Goal: Task Accomplishment & Management: Manage account settings

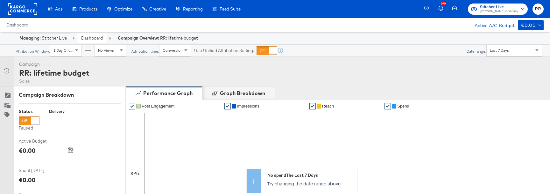
scroll to position [292, 0]
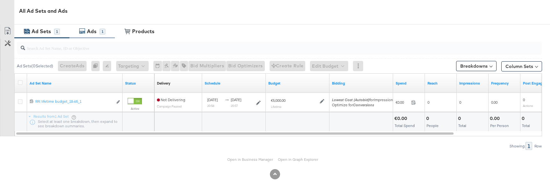
click at [90, 29] on div "Ads" at bounding box center [92, 31] width 10 height 7
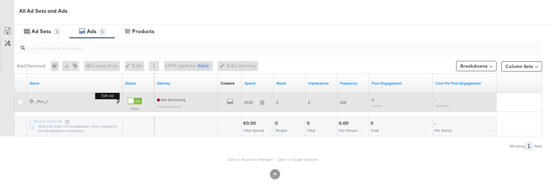
click at [118, 103] on icon "link" at bounding box center [117, 102] width 3 height 4
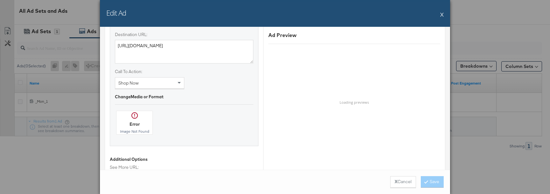
scroll to position [445, 0]
click at [135, 115] on div at bounding box center [134, 120] width 36 height 23
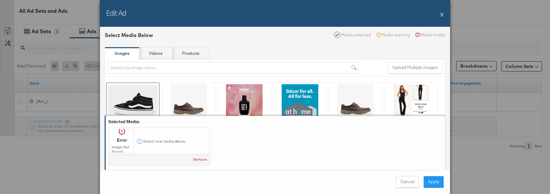
click at [139, 92] on div at bounding box center [133, 102] width 53 height 39
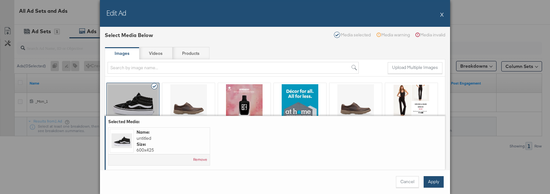
click at [433, 181] on button "Apply" at bounding box center [434, 181] width 20 height 11
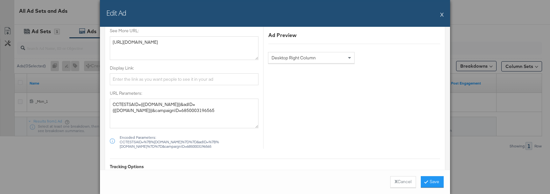
scroll to position [580, 0]
click at [428, 180] on button "Save" at bounding box center [432, 181] width 23 height 11
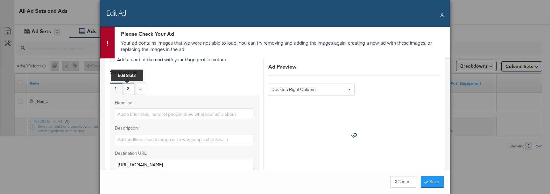
click at [129, 89] on div "2 Edit slot 2" at bounding box center [128, 88] width 12 height 13
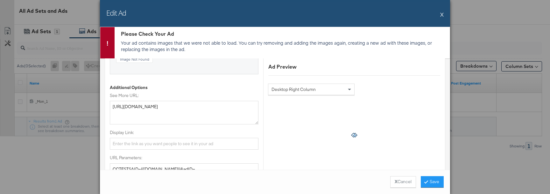
scroll to position [518, 0]
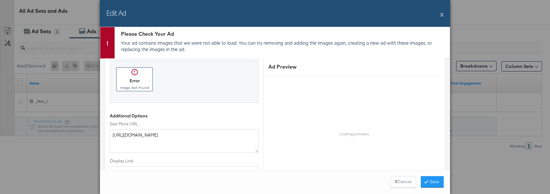
click at [132, 82] on div at bounding box center [134, 78] width 36 height 23
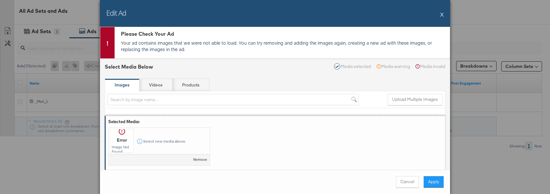
click at [202, 157] on button "Remove" at bounding box center [200, 159] width 14 height 5
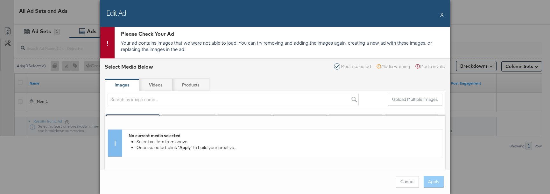
scroll to position [36, 0]
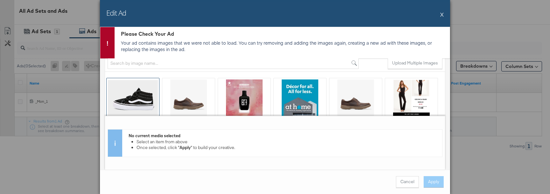
click at [146, 90] on div at bounding box center [133, 97] width 53 height 39
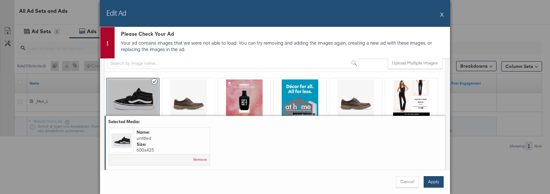
click at [427, 178] on button "Apply" at bounding box center [434, 181] width 20 height 11
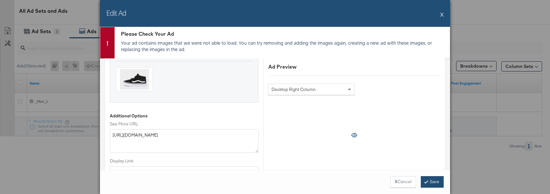
click at [433, 184] on button "Save" at bounding box center [432, 181] width 23 height 11
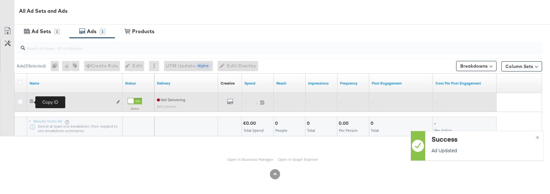
click at [31, 102] on icon at bounding box center [32, 101] width 4 height 4
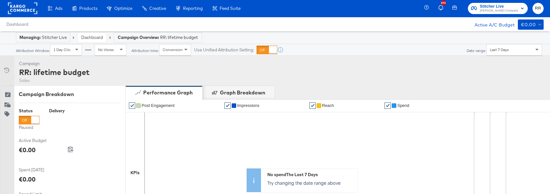
scroll to position [0, 0]
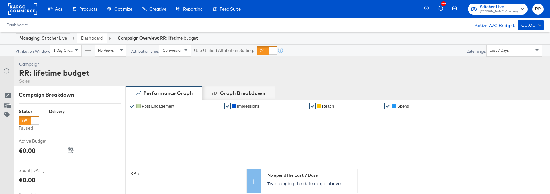
click at [91, 36] on link "Dashboard" at bounding box center [92, 38] width 22 height 6
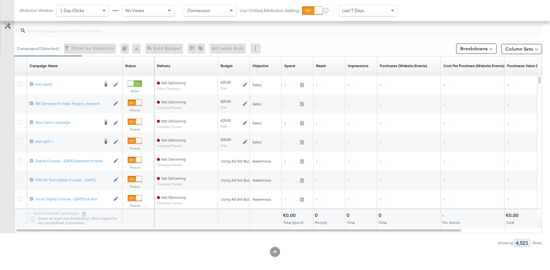
scroll to position [289, 0]
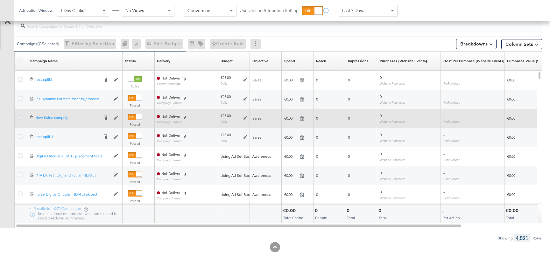
click at [19, 118] on icon at bounding box center [20, 117] width 5 height 5
click at [0, 0] on input "checkbox" at bounding box center [0, 0] width 0 height 0
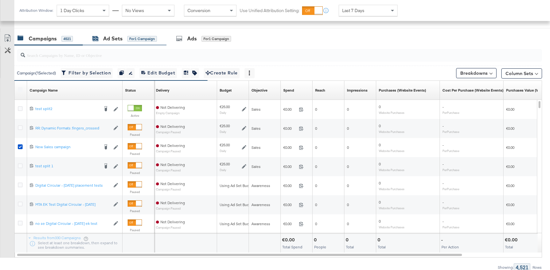
click at [107, 36] on div "Ad Sets" at bounding box center [112, 38] width 19 height 7
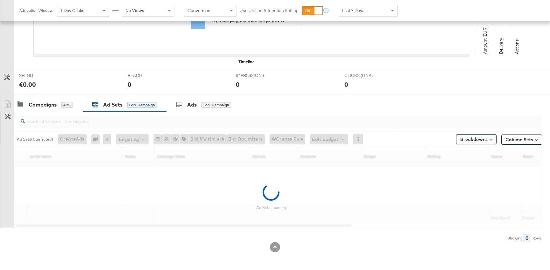
scroll to position [174, 0]
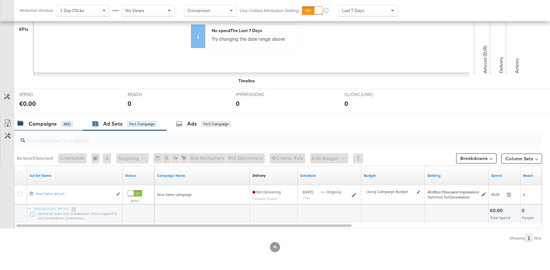
click at [52, 128] on div "Campaigns 4521" at bounding box center [48, 124] width 68 height 14
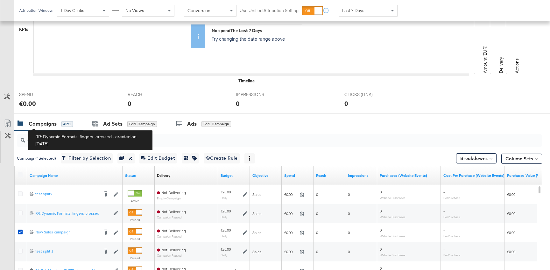
scroll to position [260, 0]
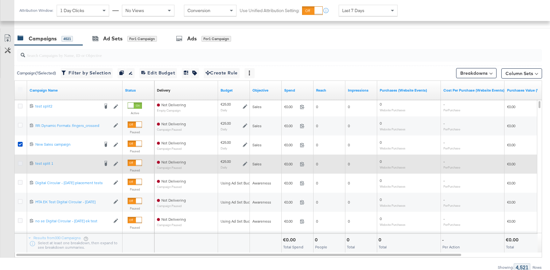
click at [19, 161] on icon at bounding box center [20, 163] width 5 height 5
click at [0, 0] on input "checkbox" at bounding box center [0, 0] width 0 height 0
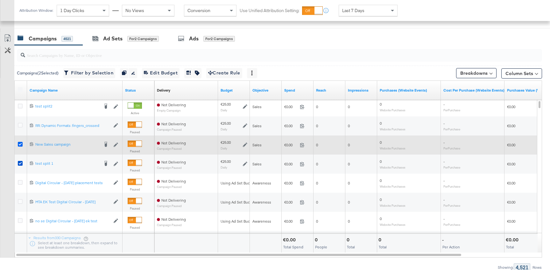
click at [20, 145] on icon at bounding box center [20, 144] width 5 height 5
click at [0, 0] on input "checkbox" at bounding box center [0, 0] width 0 height 0
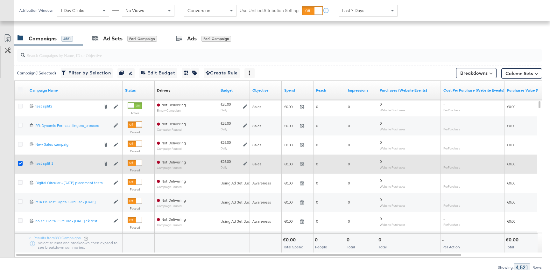
click at [20, 163] on icon at bounding box center [20, 163] width 5 height 5
click at [0, 0] on input "checkbox" at bounding box center [0, 0] width 0 height 0
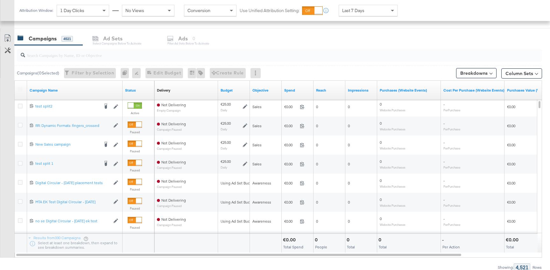
click at [56, 59] on input "search" at bounding box center [259, 52] width 469 height 12
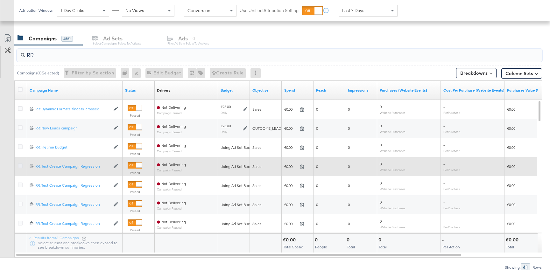
type input "RR"
click at [19, 166] on icon at bounding box center [20, 166] width 5 height 5
click at [0, 0] on input "checkbox" at bounding box center [0, 0] width 0 height 0
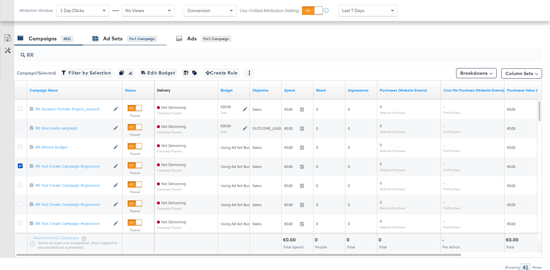
click at [109, 39] on div "Ad Sets" at bounding box center [112, 38] width 19 height 7
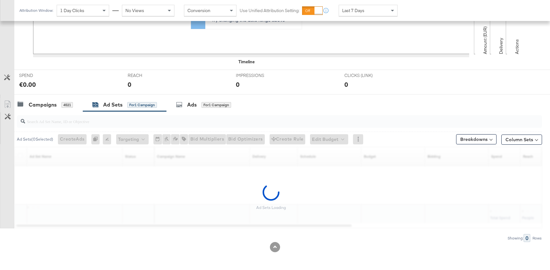
scroll to position [174, 0]
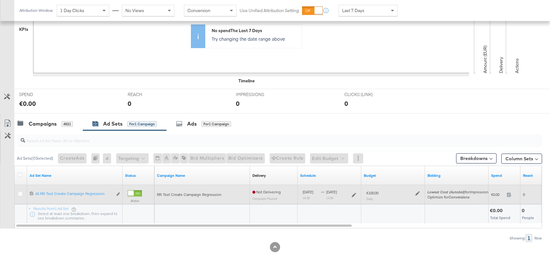
click at [418, 196] on icon at bounding box center [417, 193] width 4 height 4
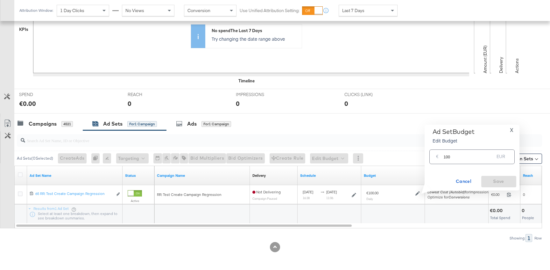
click at [452, 157] on input "100" at bounding box center [469, 154] width 51 height 14
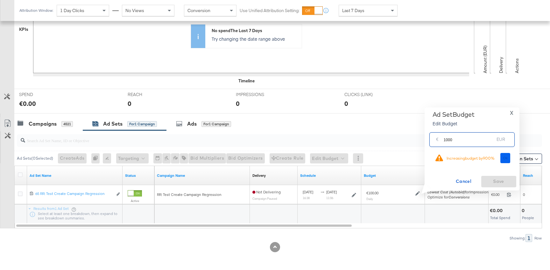
type input "1000"
click at [504, 158] on span "Ok" at bounding box center [505, 158] width 5 height 4
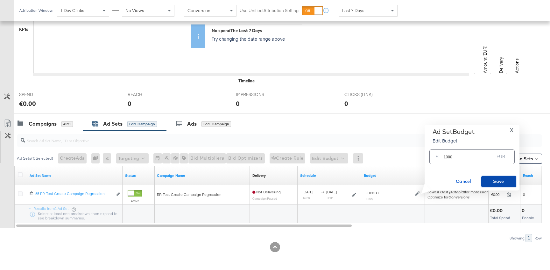
click at [498, 183] on span "Save" at bounding box center [499, 182] width 30 height 8
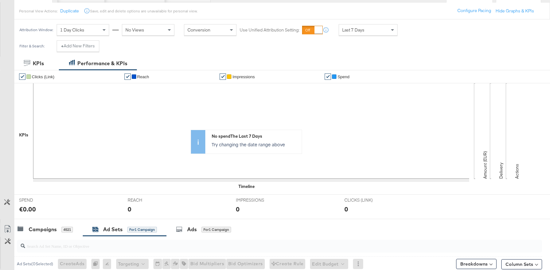
scroll to position [0, 0]
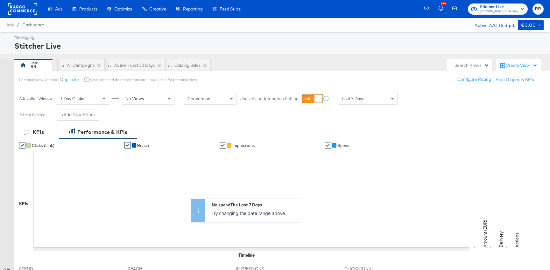
click at [444, 10] on icon "button" at bounding box center [441, 9] width 6 height 6
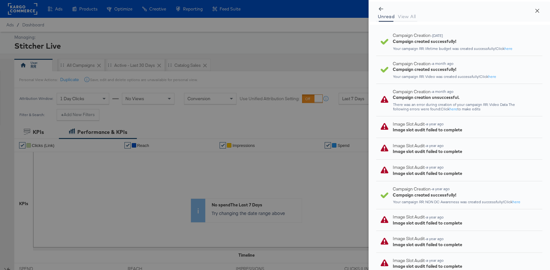
click at [537, 11] on icon "close" at bounding box center [537, 11] width 4 height 4
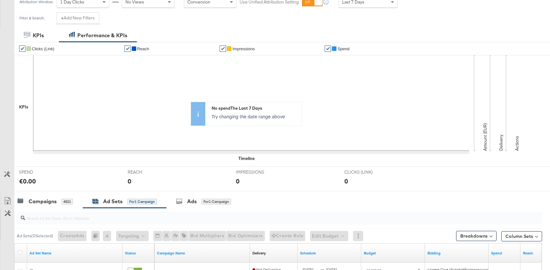
scroll to position [174, 0]
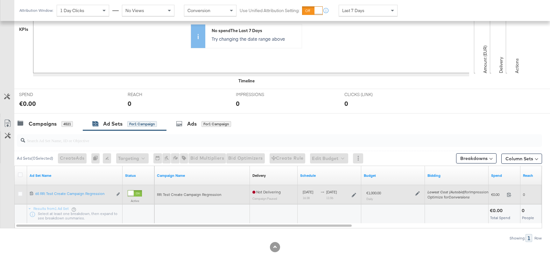
click at [417, 197] on div "€1,000.00 Daily" at bounding box center [392, 195] width 53 height 11
click at [418, 195] on icon at bounding box center [417, 193] width 4 height 4
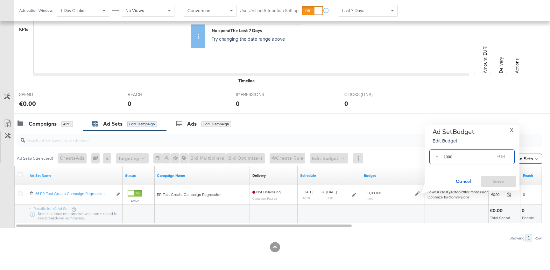
click at [458, 160] on input "1000" at bounding box center [469, 154] width 51 height 14
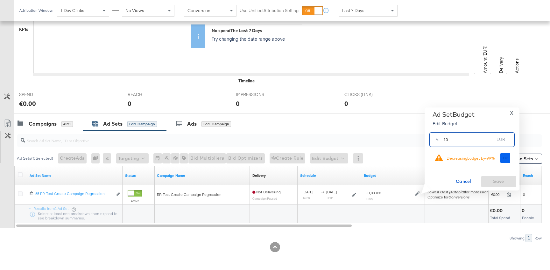
type input "10"
click at [507, 159] on span "Ok" at bounding box center [505, 158] width 5 height 4
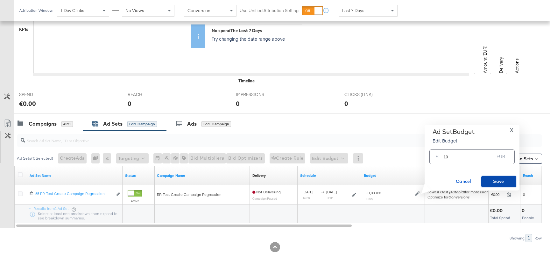
click at [492, 181] on span "Save" at bounding box center [499, 182] width 30 height 8
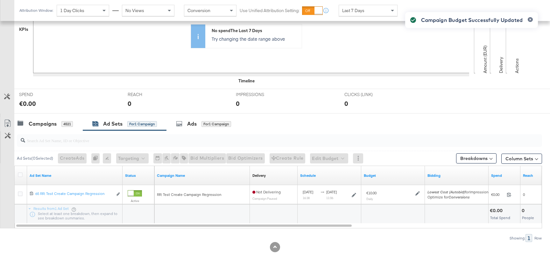
click at [419, 195] on div "Campaign Budget Successfully Updated" at bounding box center [471, 124] width 145 height 236
click at [416, 192] on div "Campaign Budget Successfully Updated" at bounding box center [471, 124] width 145 height 236
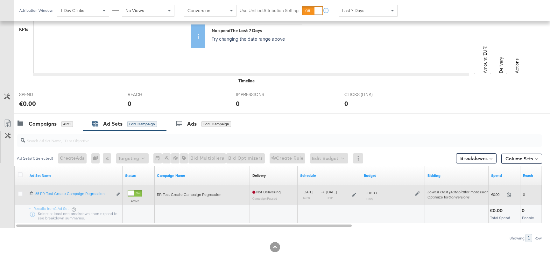
click at [417, 194] on icon at bounding box center [417, 193] width 4 height 4
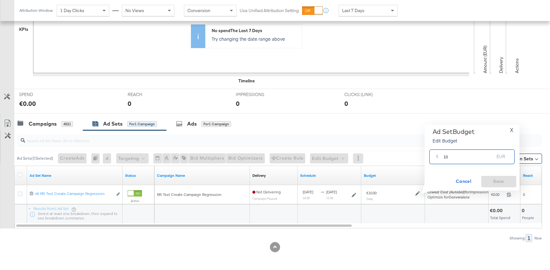
click at [460, 155] on input "10" at bounding box center [469, 154] width 51 height 14
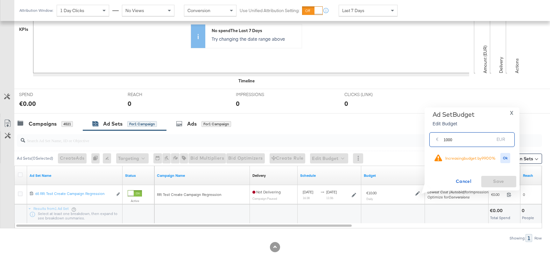
type input "1000"
click at [499, 158] on div "Ok" at bounding box center [505, 158] width 14 height 11
click at [506, 158] on span "Ok" at bounding box center [505, 158] width 5 height 4
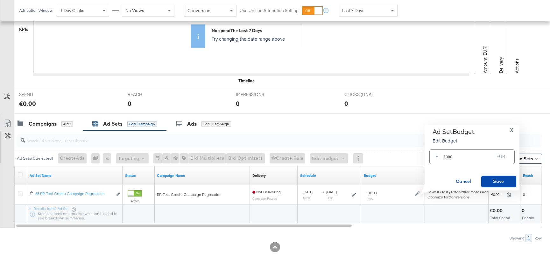
click at [497, 183] on span "Save" at bounding box center [499, 182] width 30 height 8
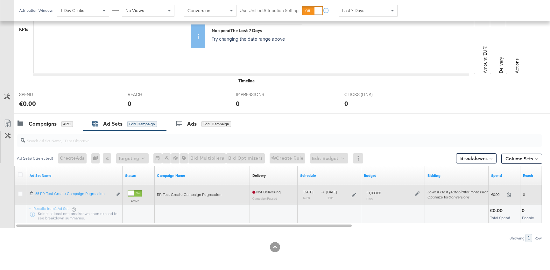
click at [419, 193] on icon at bounding box center [417, 193] width 4 height 4
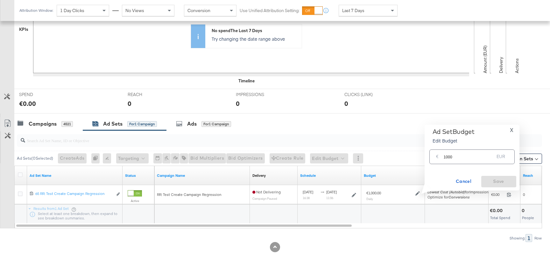
click at [460, 154] on input "1000" at bounding box center [469, 154] width 51 height 14
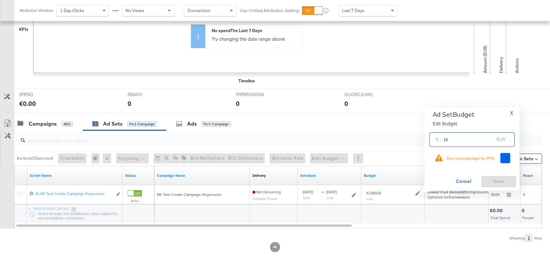
type input "10"
click at [506, 160] on span "Ok" at bounding box center [505, 158] width 5 height 4
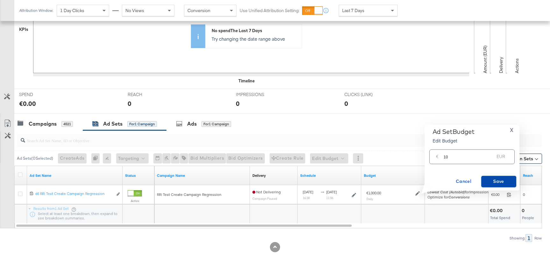
click at [497, 180] on span "Save" at bounding box center [499, 182] width 30 height 8
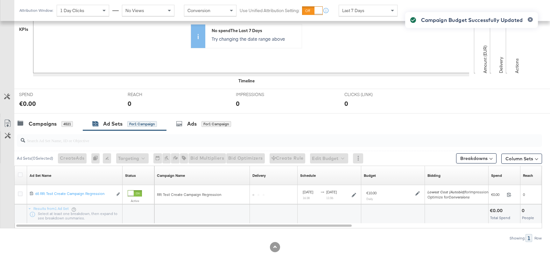
click at [419, 192] on div "Campaign Budget Successfully Updated" at bounding box center [471, 124] width 145 height 236
click at [418, 193] on div "Campaign Budget Successfully Updated" at bounding box center [471, 124] width 145 height 236
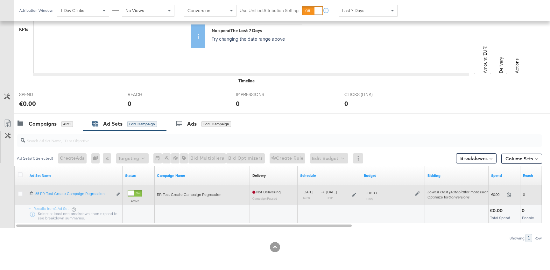
click at [416, 194] on icon at bounding box center [417, 193] width 4 height 4
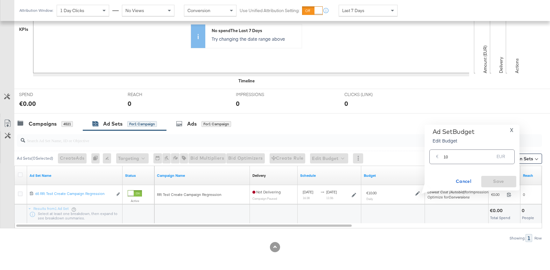
click at [457, 159] on input "10" at bounding box center [469, 154] width 51 height 14
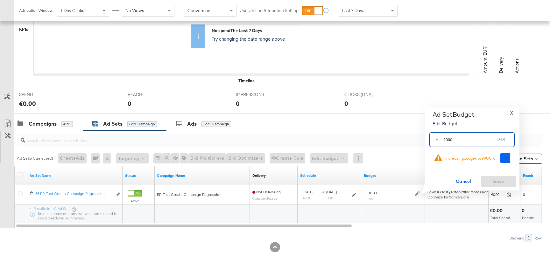
type input "1000"
click at [504, 159] on span "Ok" at bounding box center [505, 158] width 5 height 4
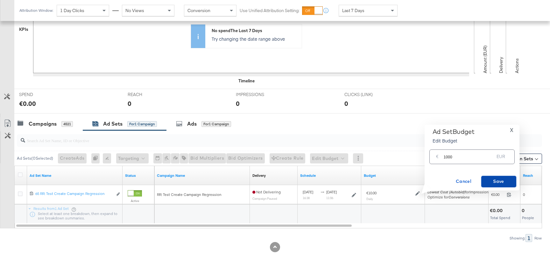
click at [495, 184] on span "Save" at bounding box center [499, 182] width 30 height 8
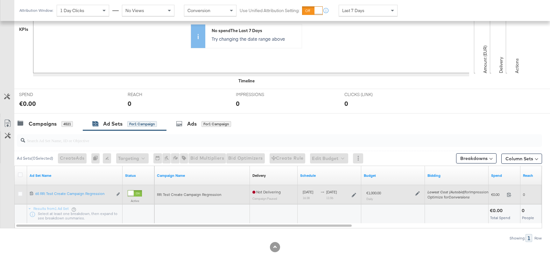
click at [416, 193] on icon at bounding box center [417, 193] width 4 height 4
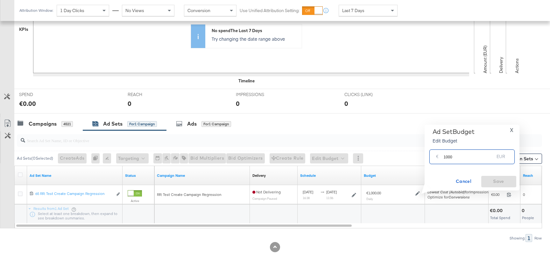
click at [459, 156] on input "1000" at bounding box center [469, 154] width 51 height 14
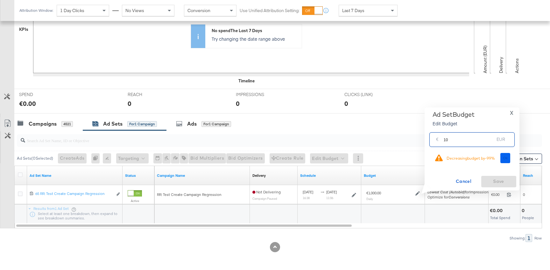
type input "10"
click at [509, 162] on button "Ok" at bounding box center [505, 158] width 10 height 10
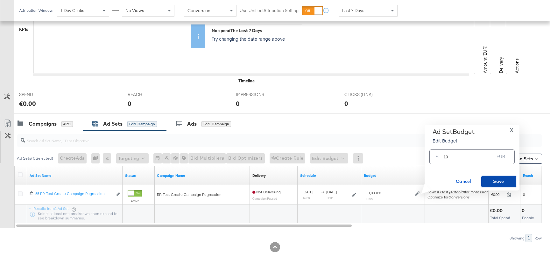
click at [498, 177] on button "Save" at bounding box center [498, 181] width 35 height 11
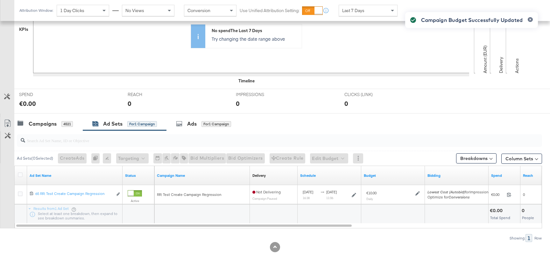
click at [418, 192] on div "Campaign Budget Successfully Updated" at bounding box center [471, 124] width 145 height 236
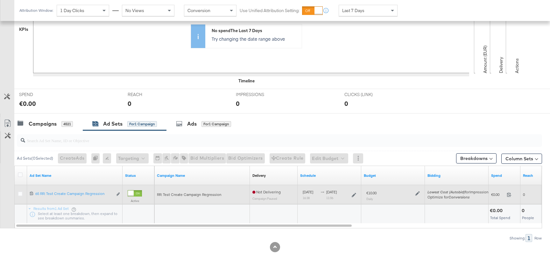
click at [417, 194] on icon at bounding box center [417, 193] width 4 height 4
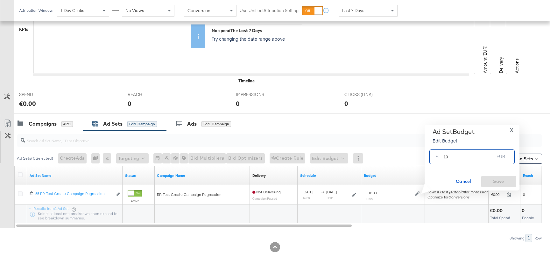
click at [454, 161] on div "€ 10 EUR" at bounding box center [471, 157] width 85 height 14
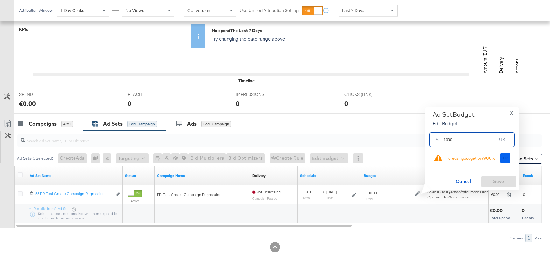
type input "1000"
click at [501, 157] on button "Ok" at bounding box center [505, 158] width 10 height 10
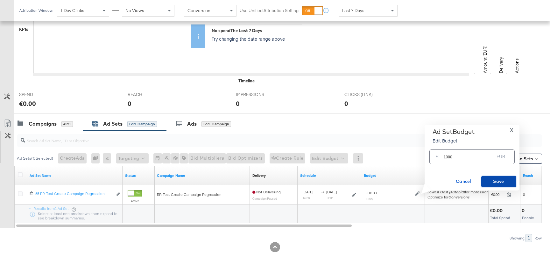
click at [500, 186] on button "Save" at bounding box center [498, 181] width 35 height 11
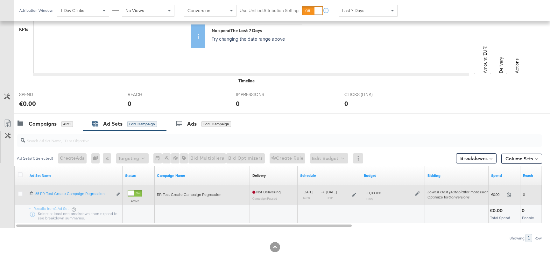
click at [416, 194] on icon at bounding box center [417, 193] width 4 height 4
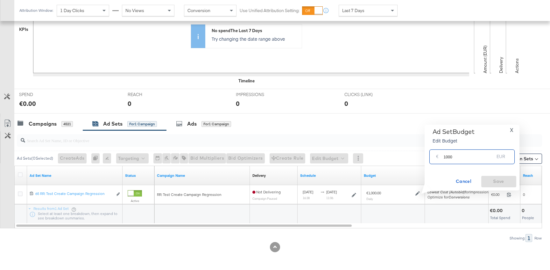
click at [457, 156] on input "1000" at bounding box center [469, 154] width 51 height 14
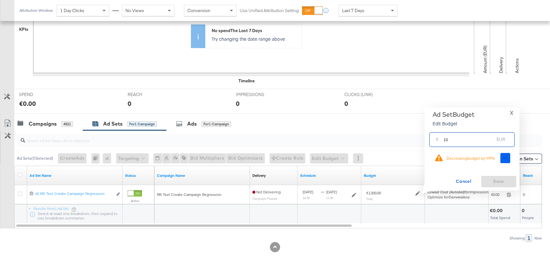
type input "10"
click at [509, 160] on button "Ok" at bounding box center [505, 158] width 10 height 10
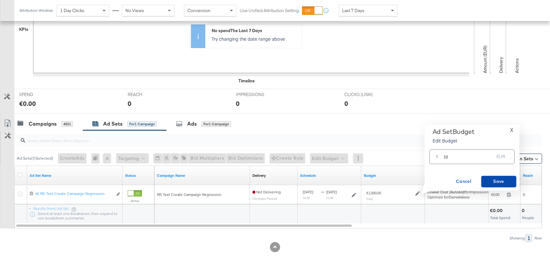
click at [493, 184] on span "Save" at bounding box center [499, 182] width 30 height 8
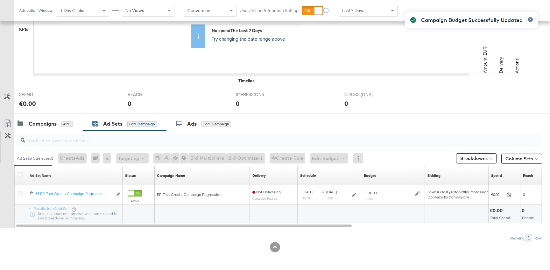
click at [419, 192] on div "Campaign Budget Successfully Updated" at bounding box center [471, 124] width 145 height 236
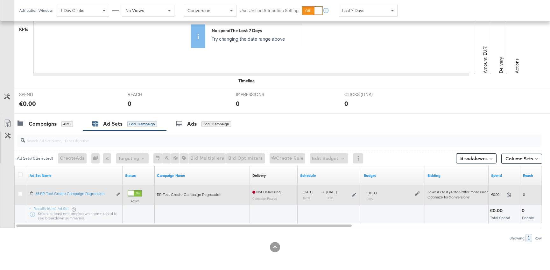
click at [415, 193] on icon at bounding box center [417, 193] width 4 height 4
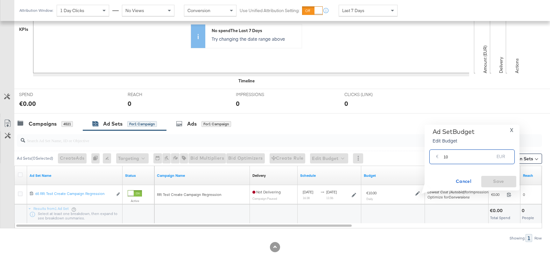
click at [457, 160] on input "10" at bounding box center [469, 154] width 51 height 14
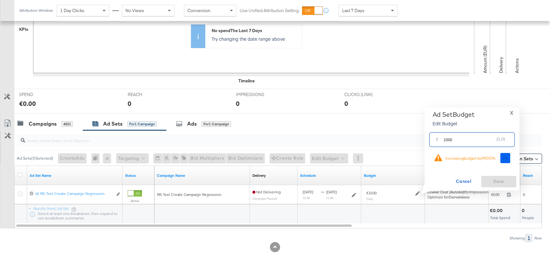
type input "1000"
click at [504, 157] on span "Ok" at bounding box center [505, 158] width 5 height 4
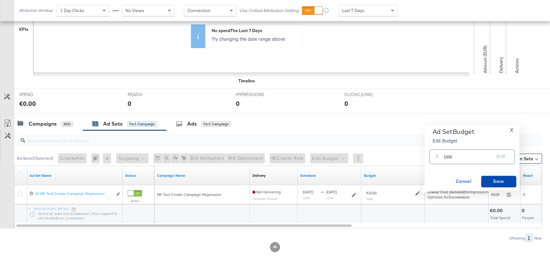
click at [497, 181] on span "Save" at bounding box center [499, 182] width 30 height 8
